Goal: Communication & Community: Connect with others

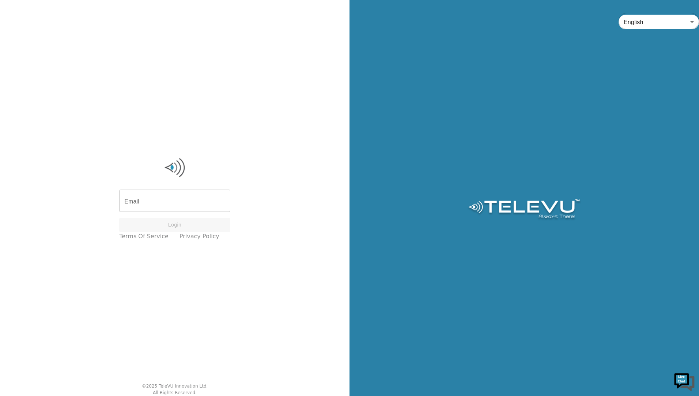
click at [168, 196] on input "Email" at bounding box center [174, 201] width 111 height 20
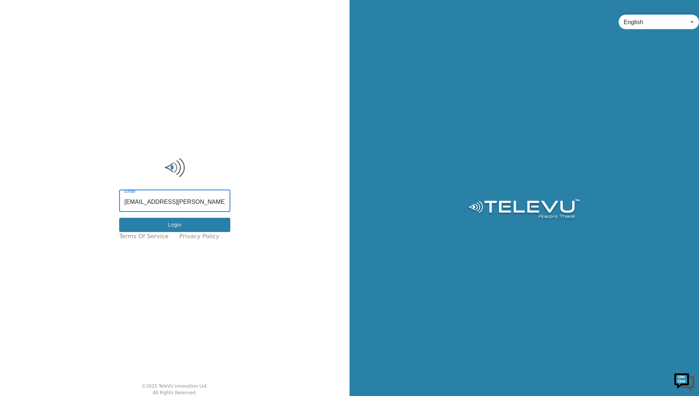
type input "rob1.baxter@nshealth.ca"
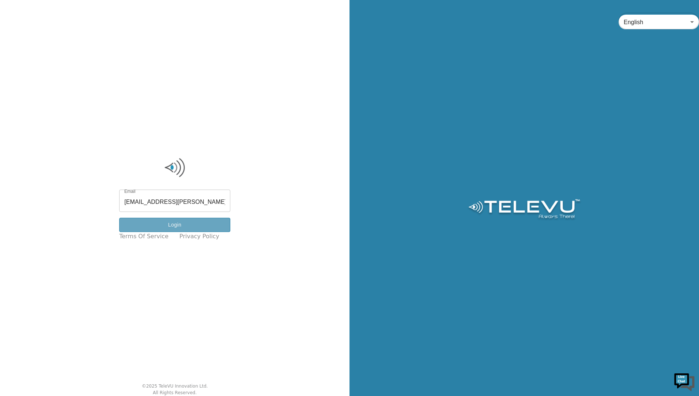
click at [181, 223] on button "Login" at bounding box center [174, 225] width 111 height 14
click at [159, 206] on input "Email" at bounding box center [174, 201] width 111 height 20
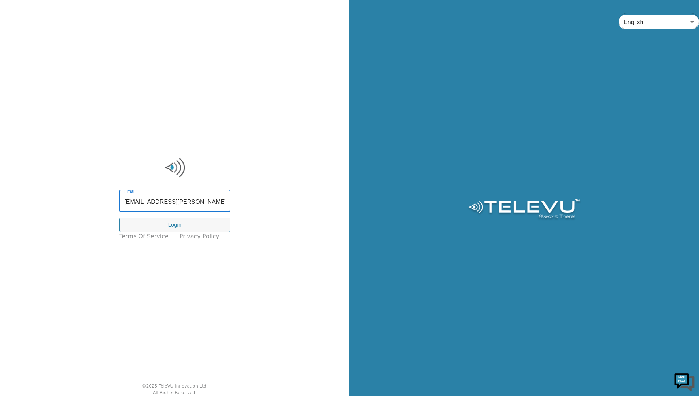
type input "rob1.baxter@nshealth.ca"
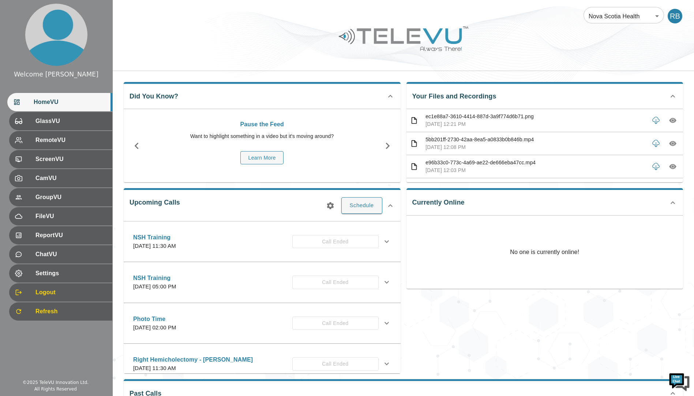
click at [669, 118] on icon "button" at bounding box center [672, 120] width 7 height 5
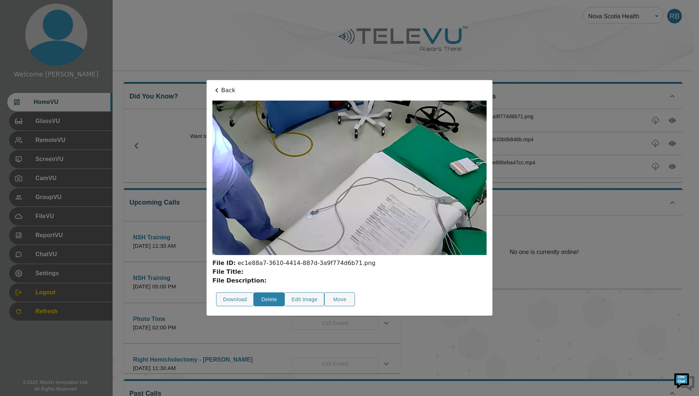
click at [285, 292] on button "Delete" at bounding box center [269, 299] width 31 height 14
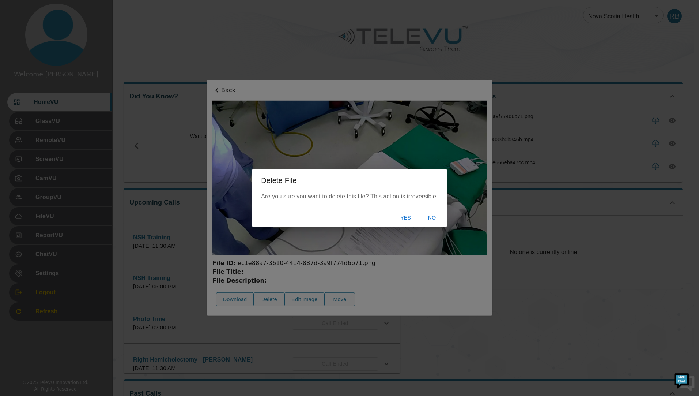
click at [403, 216] on button "Yes" at bounding box center [405, 218] width 23 height 14
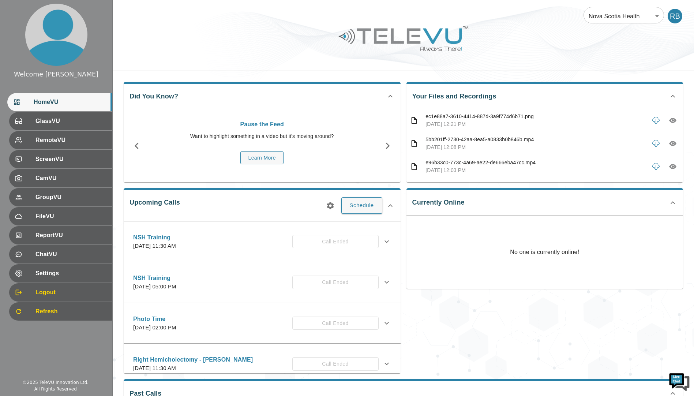
click at [671, 144] on icon "button" at bounding box center [672, 143] width 2 height 2
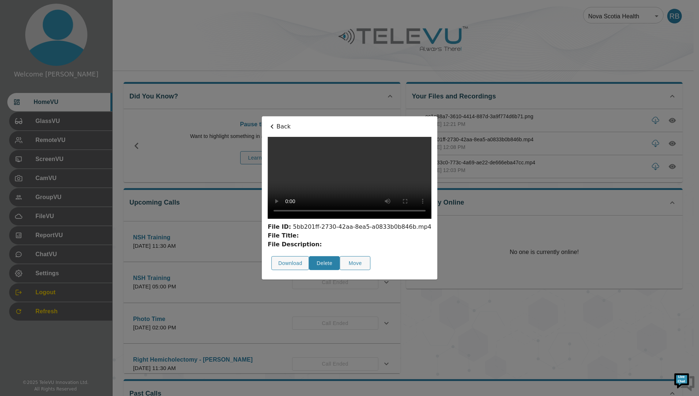
click at [309, 270] on button "Delete" at bounding box center [324, 263] width 31 height 14
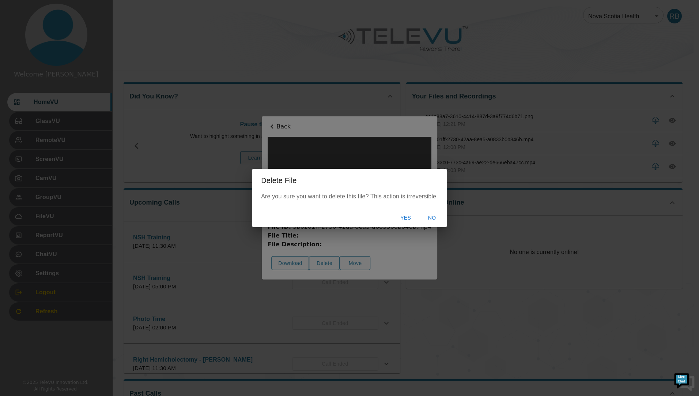
click at [407, 215] on button "Yes" at bounding box center [405, 218] width 23 height 14
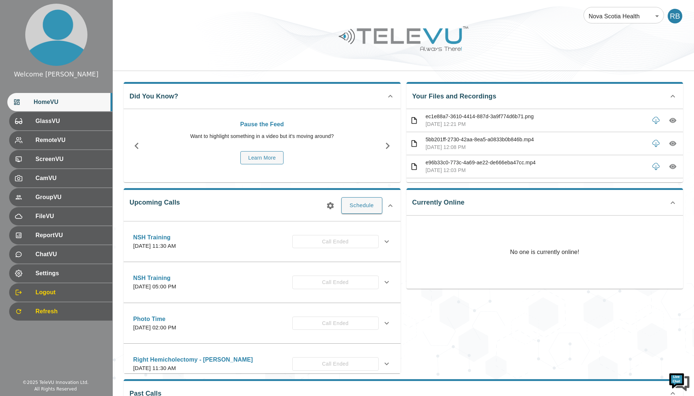
click at [669, 164] on icon "button" at bounding box center [672, 166] width 7 height 5
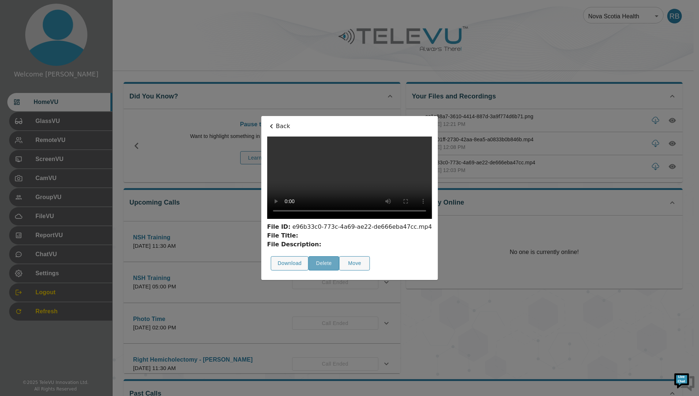
click at [309, 270] on button "Delete" at bounding box center [324, 263] width 31 height 14
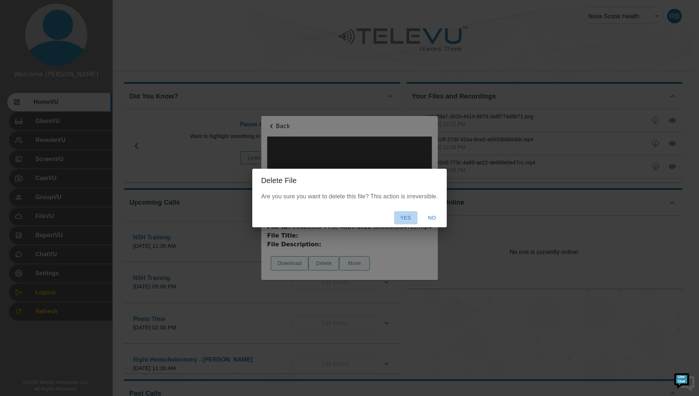
click at [404, 216] on button "Yes" at bounding box center [405, 218] width 23 height 14
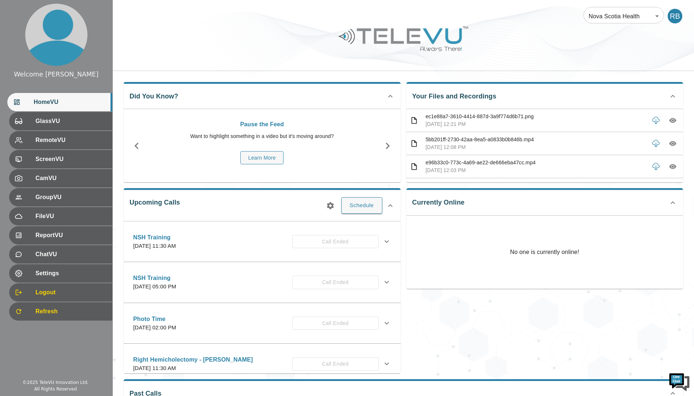
scroll to position [19, 0]
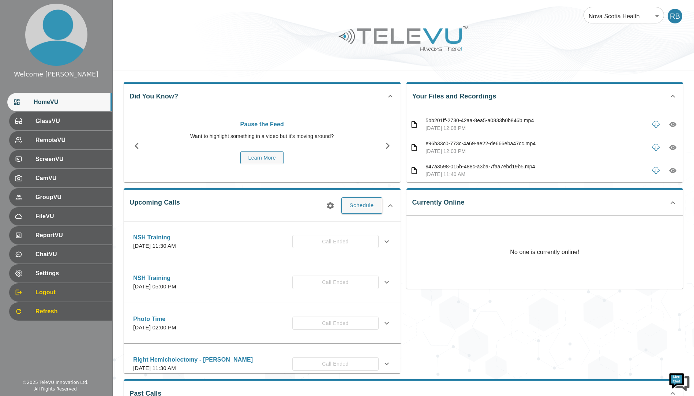
click at [669, 170] on icon "button" at bounding box center [672, 170] width 7 height 7
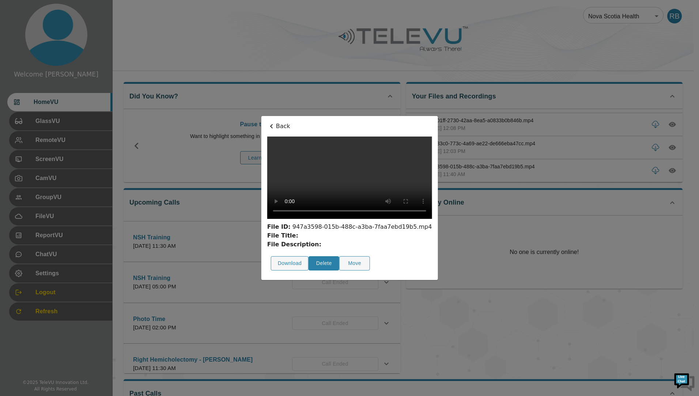
click at [309, 270] on button "Delete" at bounding box center [324, 263] width 31 height 14
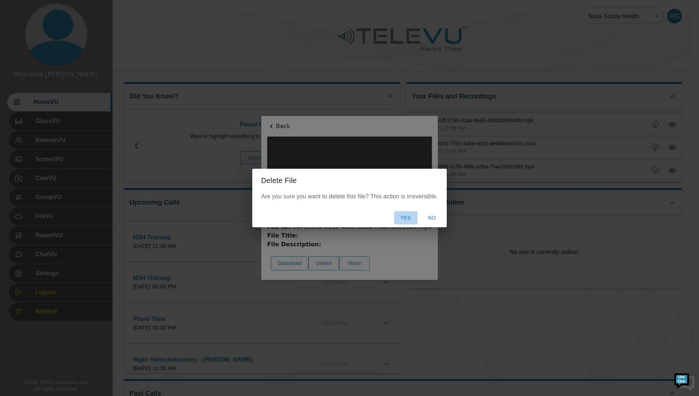
click at [405, 217] on button "Yes" at bounding box center [405, 218] width 23 height 14
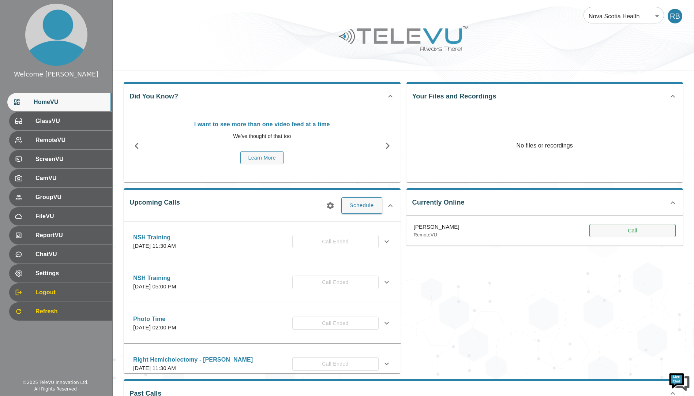
click at [613, 232] on button "Call" at bounding box center [632, 231] width 86 height 14
click at [636, 228] on button "Call" at bounding box center [632, 231] width 86 height 14
drag, startPoint x: 626, startPoint y: 227, endPoint x: 551, endPoint y: 232, distance: 75.1
click at [551, 233] on div "Libadia, Scott RemoteVU Call" at bounding box center [544, 230] width 277 height 30
click at [630, 227] on button "Call" at bounding box center [632, 231] width 86 height 14
